Goal: Use online tool/utility: Utilize a website feature to perform a specific function

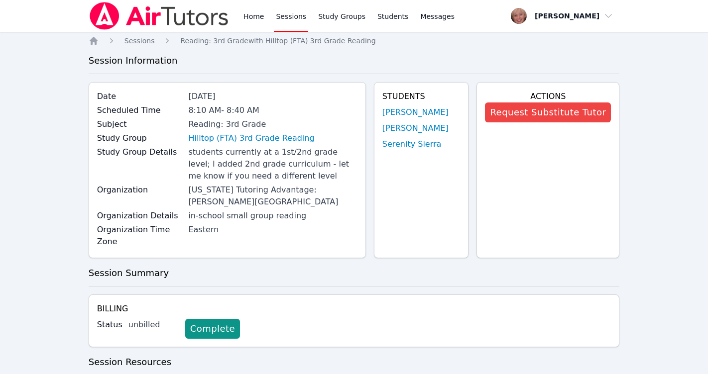
scroll to position [244, 0]
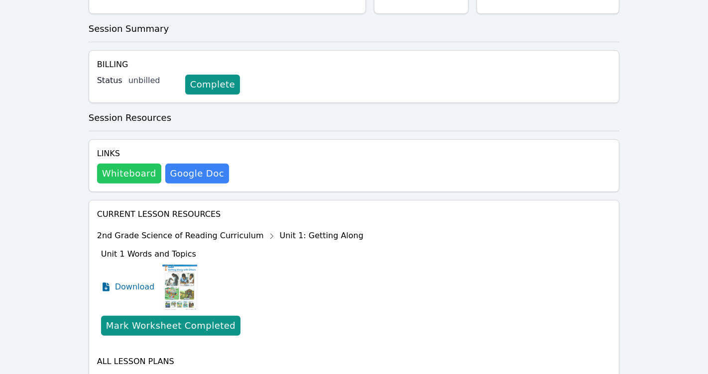
click at [126, 164] on button "Whiteboard" at bounding box center [129, 174] width 64 height 20
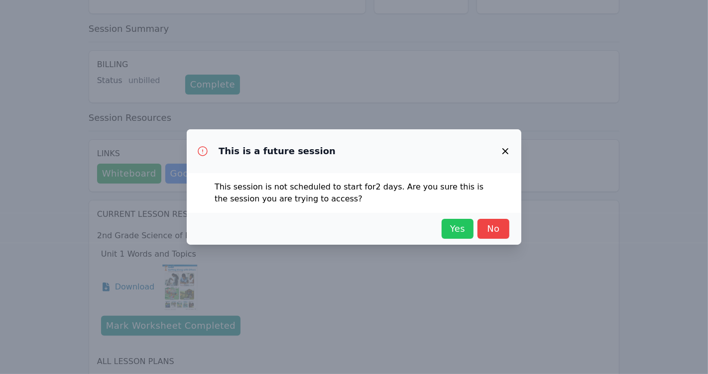
click at [454, 232] on span "Yes" at bounding box center [458, 229] width 22 height 14
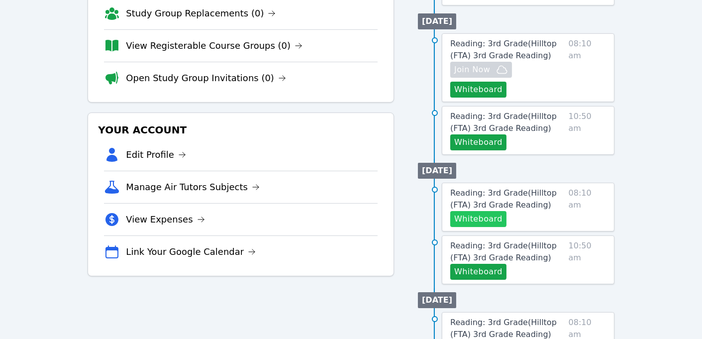
scroll to position [183, 0]
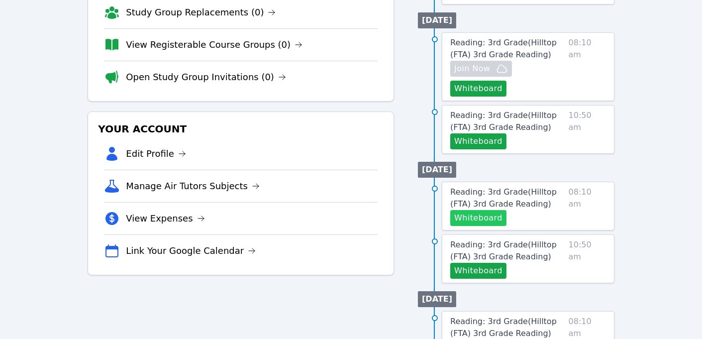
click at [477, 213] on button "Whiteboard" at bounding box center [479, 218] width 56 height 16
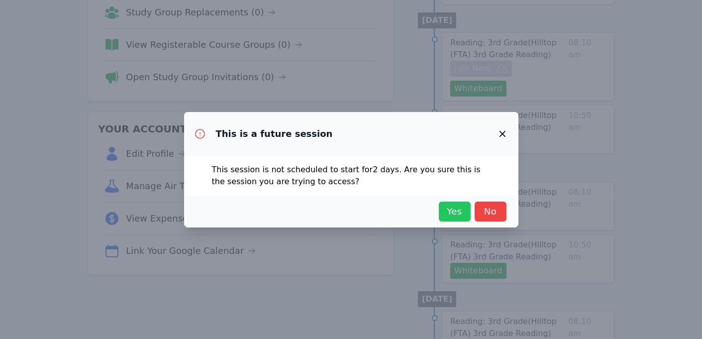
click at [457, 210] on span "Yes" at bounding box center [455, 212] width 22 height 14
